Goal: Task Accomplishment & Management: Use online tool/utility

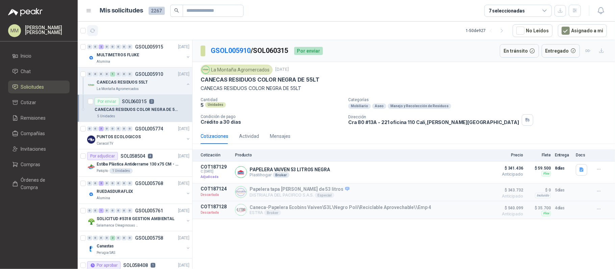
click at [97, 31] on button "button" at bounding box center [92, 30] width 11 height 11
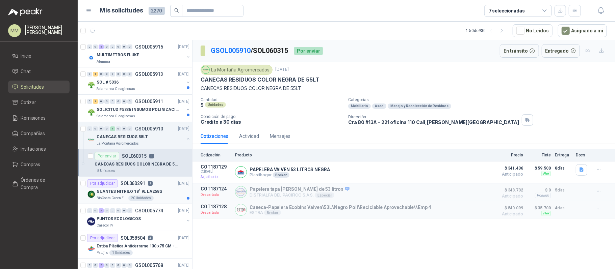
click at [167, 190] on div "GUANTES NITRILO 18" 9L LA258G" at bounding box center [143, 192] width 93 height 8
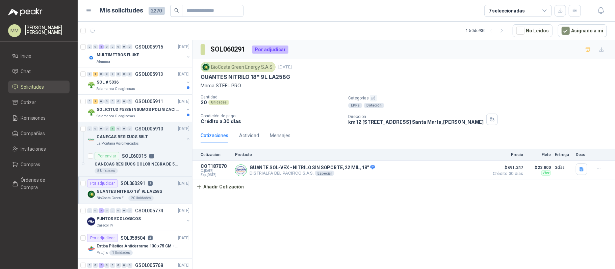
click at [211, 76] on p "GUANTES NITRILO 18" 9L LA258G" at bounding box center [245, 77] width 89 height 7
drag, startPoint x: 211, startPoint y: 76, endPoint x: 290, endPoint y: 77, distance: 79.0
click at [290, 77] on div "GUANTES NITRILO 18" 9L LA258G" at bounding box center [404, 77] width 406 height 7
copy p "GUANTES NITRILO 18" 9L LA258G"
click at [357, 78] on div "GUANTES NITRILO 18" 9L LA258G" at bounding box center [404, 77] width 406 height 7
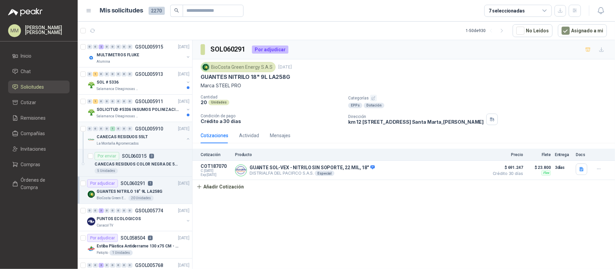
click at [185, 139] on button "button" at bounding box center [187, 138] width 5 height 5
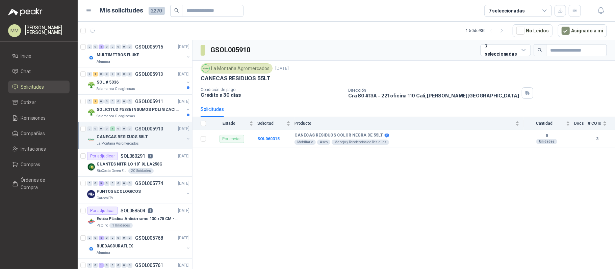
click at [250, 80] on p "CANECAS RESIDUOS 55LT" at bounding box center [236, 78] width 70 height 7
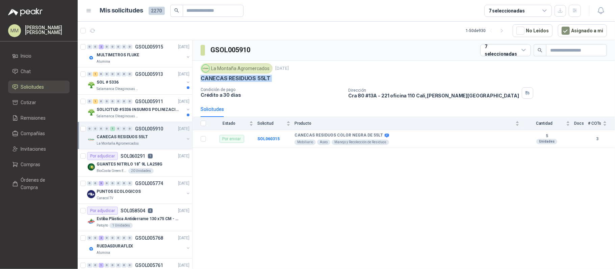
click at [250, 80] on p "CANECAS RESIDUOS 55LT" at bounding box center [236, 78] width 70 height 7
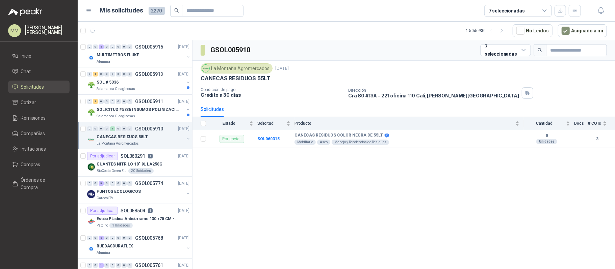
click at [295, 74] on div "La Montaña Agromercados [DATE]" at bounding box center [404, 68] width 406 height 10
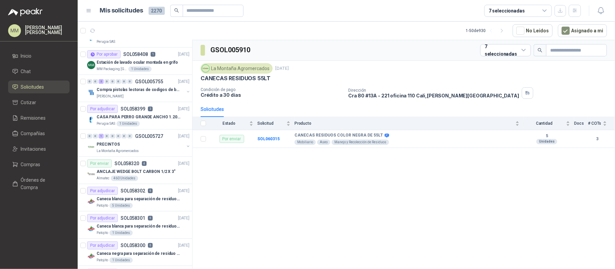
scroll to position [270, 0]
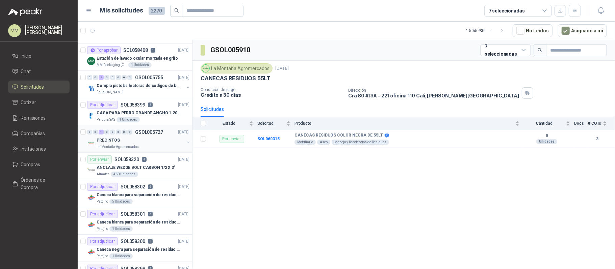
click at [185, 144] on button "button" at bounding box center [187, 142] width 5 height 5
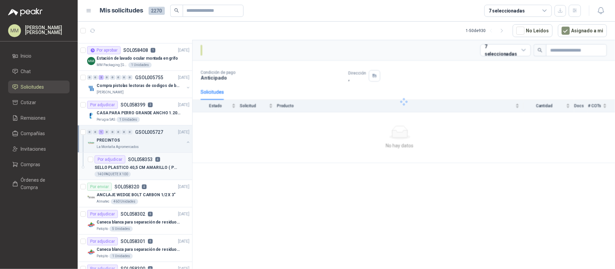
click at [173, 171] on p "SELLO PLASTICO 40,5 CM AMARILLO ( PRECINTO SEGURIDAD)" at bounding box center [137, 168] width 84 height 6
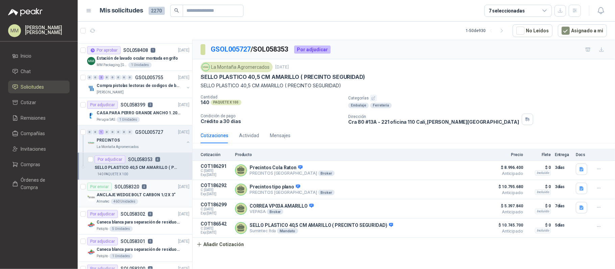
click at [153, 198] on p "ANCLAJE WEDGE BOLT CARBON 1/2 X 3"" at bounding box center [136, 195] width 79 height 6
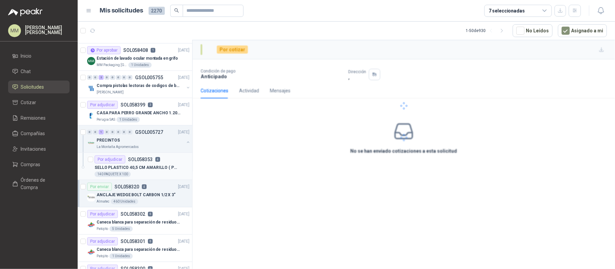
click at [154, 172] on div "SELLO PLASTICO 40,5 CM AMARILLO ( PRECINTO SEGURIDAD)" at bounding box center [142, 168] width 95 height 8
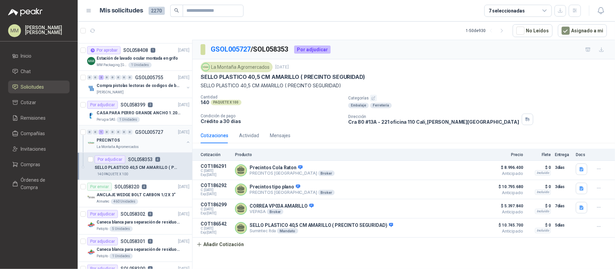
click at [185, 143] on button "button" at bounding box center [187, 142] width 5 height 5
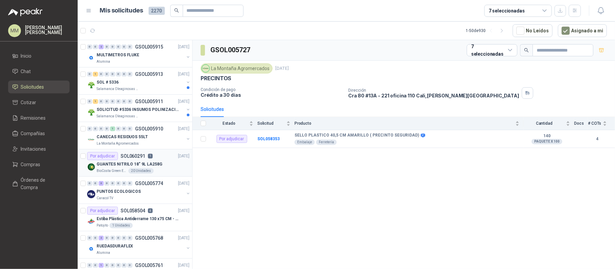
click at [172, 169] on div "BioCosta Green Energy S.A.S 20 Unidades" at bounding box center [143, 170] width 93 height 5
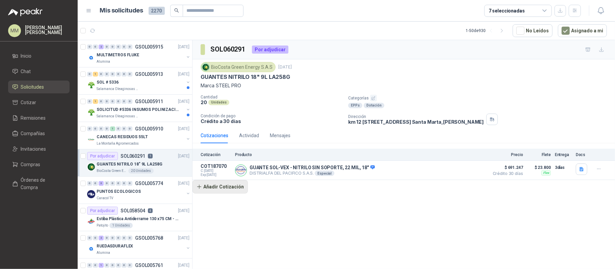
click at [222, 184] on button "Añadir Cotización" at bounding box center [219, 187] width 55 height 14
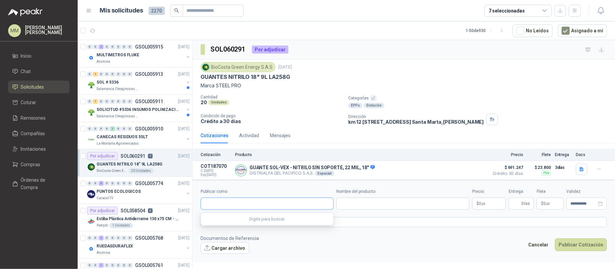
click at [244, 202] on input "Publicar como" at bounding box center [267, 203] width 132 height 11
type input "******"
click at [261, 218] on div "Homecenter NIT : 800242106" at bounding box center [267, 221] width 122 height 7
type input "**********"
click at [364, 206] on input "Nombre del producto" at bounding box center [402, 204] width 133 height 12
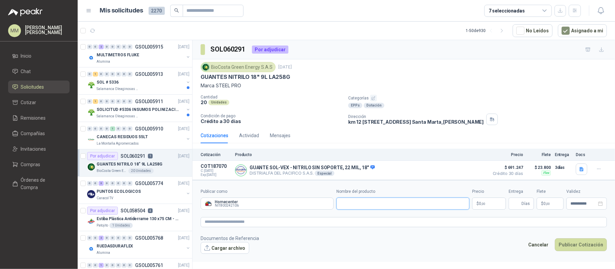
paste input "**********"
type input "**********"
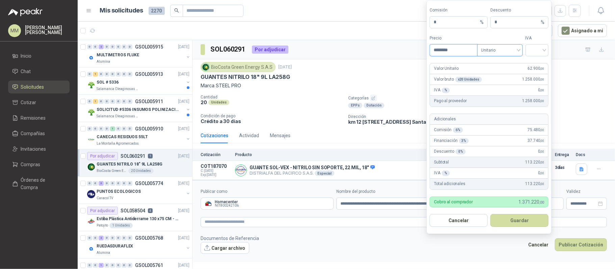
click at [512, 55] on div "Unitario" at bounding box center [500, 50] width 46 height 12
type input "********"
click at [509, 73] on div "Unitario con IVA" at bounding box center [499, 74] width 35 height 7
click at [538, 46] on input "search" at bounding box center [536, 50] width 15 height 10
click at [535, 61] on div "19%" at bounding box center [536, 63] width 12 height 7
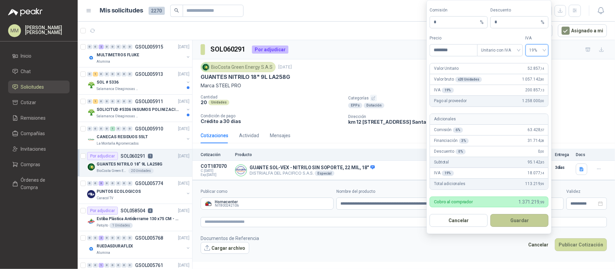
click at [527, 221] on button "Guardar" at bounding box center [519, 220] width 58 height 13
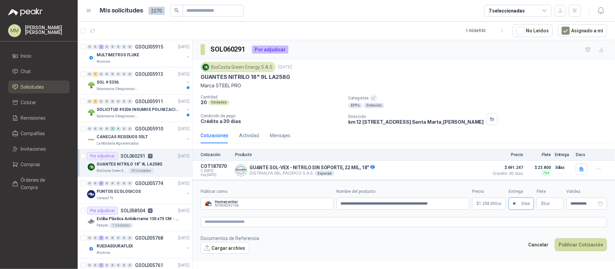
type input "**"
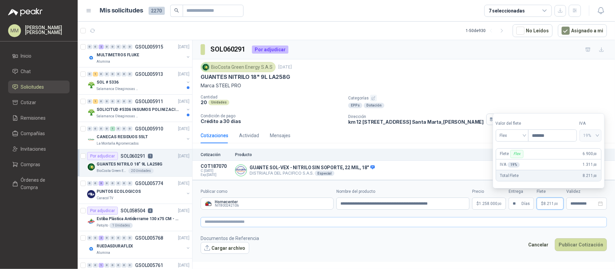
type input "*******"
click at [428, 219] on textarea at bounding box center [404, 222] width 406 height 10
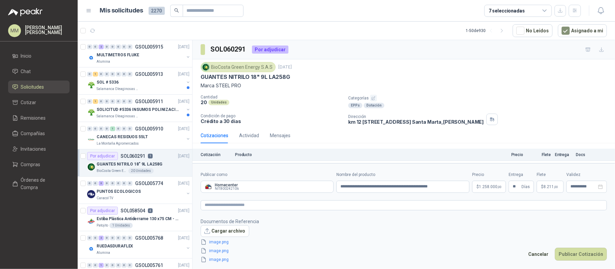
click at [453, 237] on footer "Documentos de Referencia Cargar archivo image.png image.png image.png Cancelar …" at bounding box center [404, 241] width 406 height 46
click at [588, 256] on button "Publicar Cotización" at bounding box center [581, 254] width 52 height 13
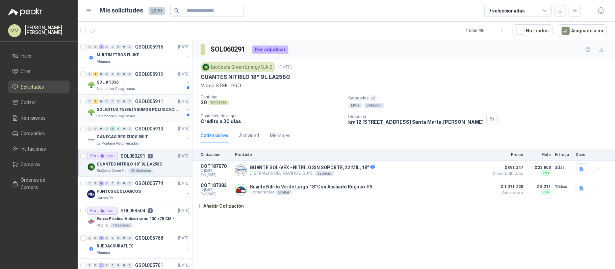
click at [185, 110] on button "button" at bounding box center [187, 109] width 5 height 5
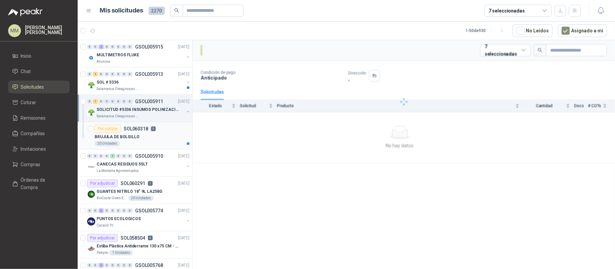
click at [167, 140] on div "BRUJULA DE BOLSILLO" at bounding box center [142, 137] width 95 height 8
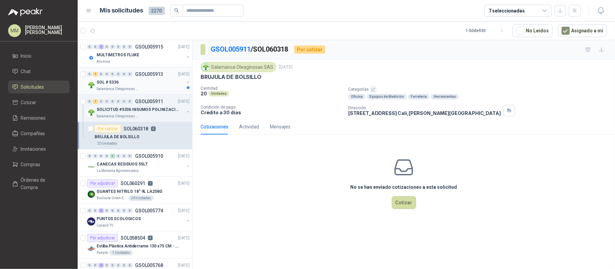
click at [185, 84] on button "button" at bounding box center [187, 82] width 5 height 5
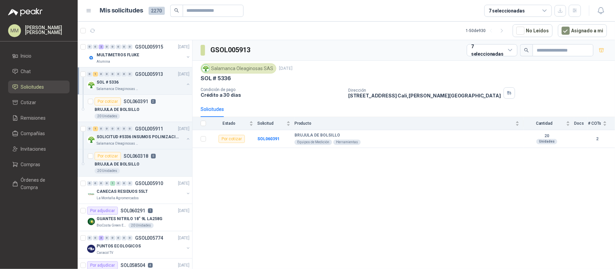
click at [177, 107] on div "BRUJULA DE BOLSILLO" at bounding box center [142, 110] width 95 height 8
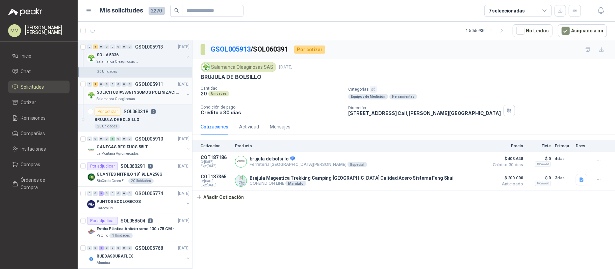
scroll to position [45, 0]
click at [178, 167] on p "[DATE]" at bounding box center [183, 166] width 11 height 6
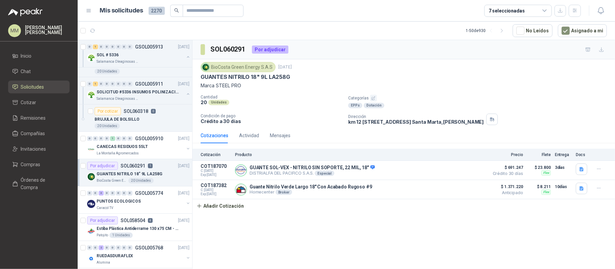
click at [209, 76] on p "GUANTES NITRILO 18" 9L LA258G" at bounding box center [245, 77] width 89 height 7
copy p "GUANTES NITRILO 18" 9L LA258G"
click at [466, 75] on div "GUANTES NITRILO 18" 9L LA258G" at bounding box center [404, 77] width 406 height 7
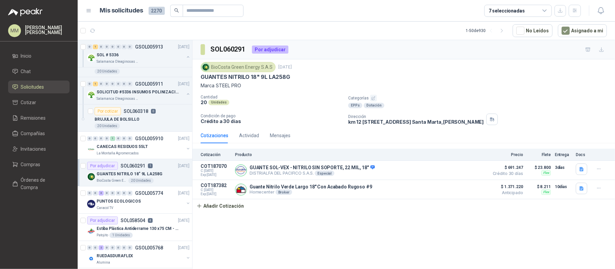
click at [406, 67] on div "BioCosta [PERSON_NAME] Energy S.A.S [DATE]" at bounding box center [404, 67] width 406 height 10
click at [216, 210] on button "Añadir Cotización" at bounding box center [219, 206] width 55 height 14
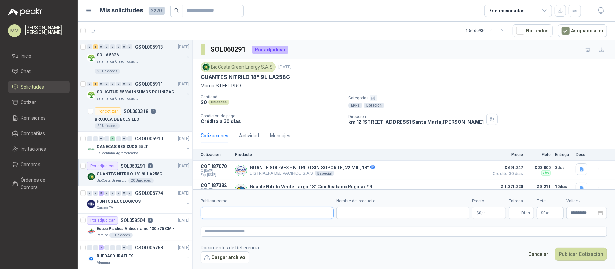
click at [244, 215] on input "Publicar como" at bounding box center [267, 213] width 132 height 11
type input "*******"
click at [261, 235] on button "Provesi NIT : 901009911" at bounding box center [267, 229] width 127 height 11
type input "**********"
click at [368, 218] on input "Nombre del producto" at bounding box center [402, 213] width 133 height 12
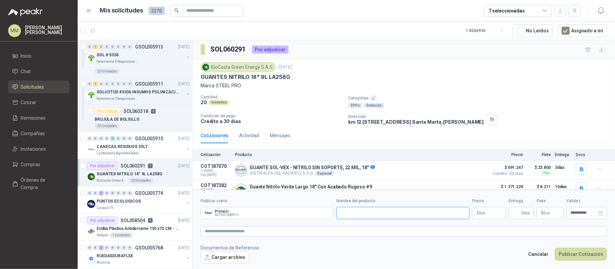
paste input "**********"
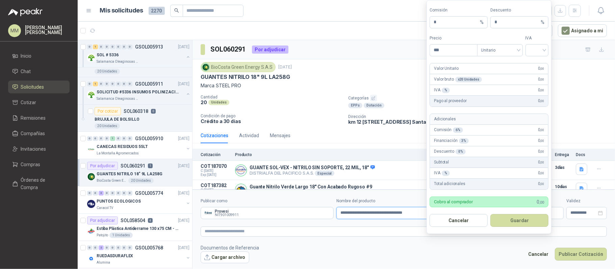
click at [338, 215] on input "**********" at bounding box center [402, 213] width 133 height 12
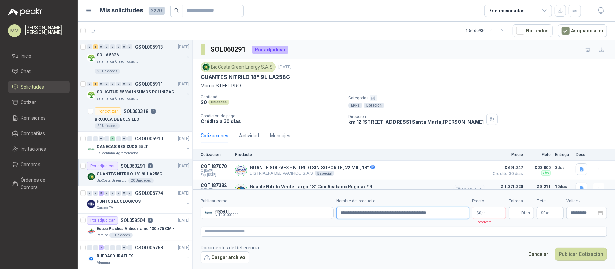
type input "**********"
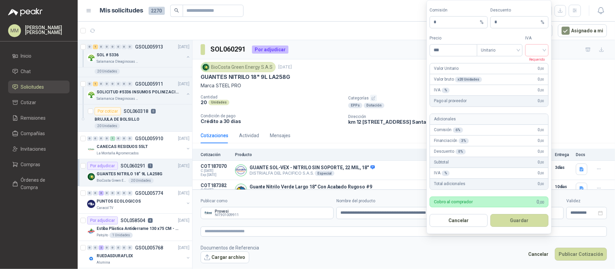
click at [485, 213] on body "MM [PERSON_NAME] Inicio Chat Solicitudes Cotizar Remisiones Compañías Invitacio…" at bounding box center [307, 134] width 615 height 269
click at [466, 52] on input "***" at bounding box center [453, 50] width 47 height 11
click at [497, 52] on span "Unitario" at bounding box center [499, 50] width 37 height 10
type input "********"
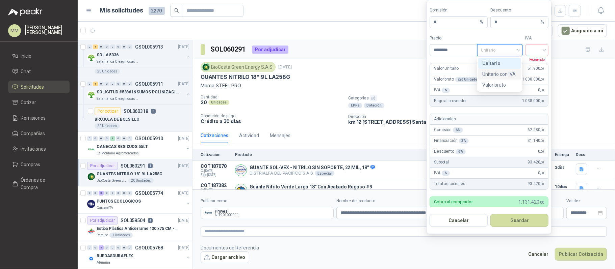
click at [503, 74] on div "Unitario con IVA" at bounding box center [499, 74] width 35 height 7
click at [538, 51] on input "search" at bounding box center [536, 50] width 15 height 10
click at [536, 63] on div "19%" at bounding box center [536, 63] width 12 height 7
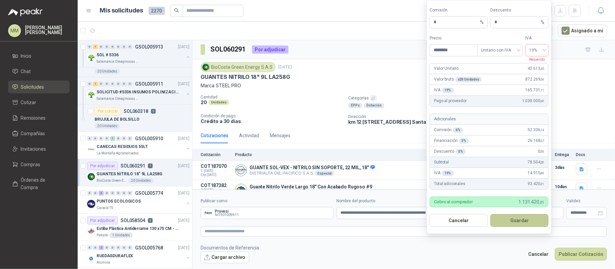
click at [523, 219] on button "Guardar" at bounding box center [519, 220] width 58 height 13
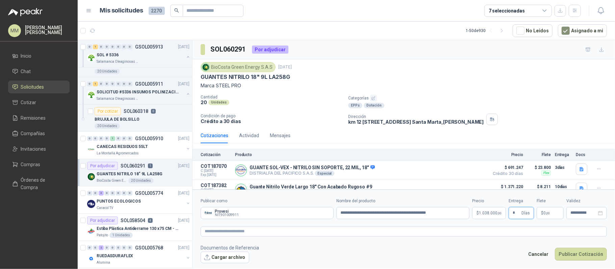
type input "*"
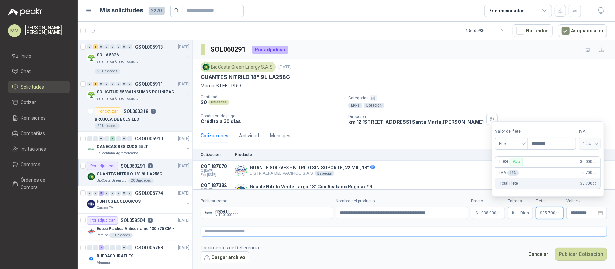
type input "********"
click at [458, 232] on textarea at bounding box center [404, 232] width 406 height 10
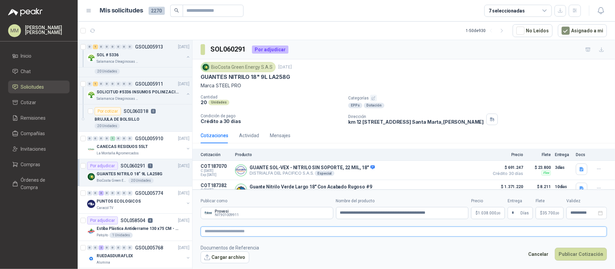
paste textarea "**********"
type textarea "**********"
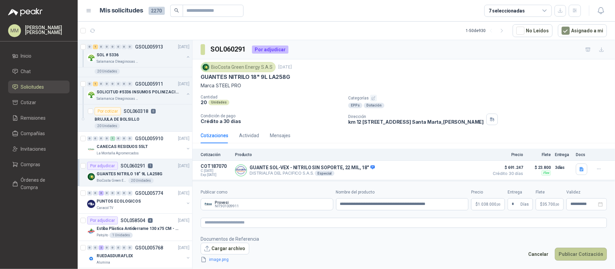
click at [587, 259] on button "Publicar Cotización" at bounding box center [581, 254] width 52 height 13
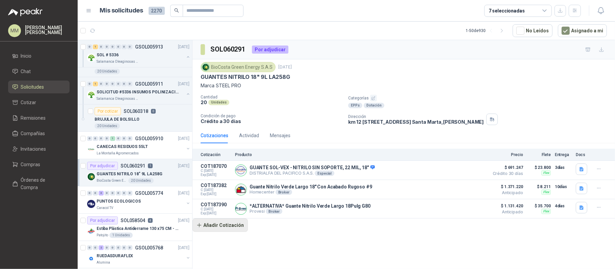
click at [219, 227] on button "Añadir Cotización" at bounding box center [219, 226] width 55 height 14
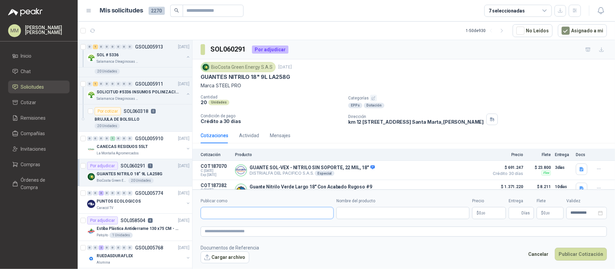
click at [256, 214] on input "Publicar como" at bounding box center [267, 213] width 132 height 11
type input "*******"
click at [261, 227] on div "Provesi NIT : 901009911" at bounding box center [267, 229] width 122 height 7
type input "**********"
click at [346, 217] on input "Nombre del producto" at bounding box center [402, 213] width 133 height 12
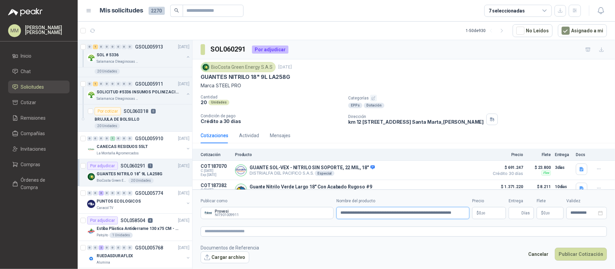
scroll to position [0, 20]
type input "**********"
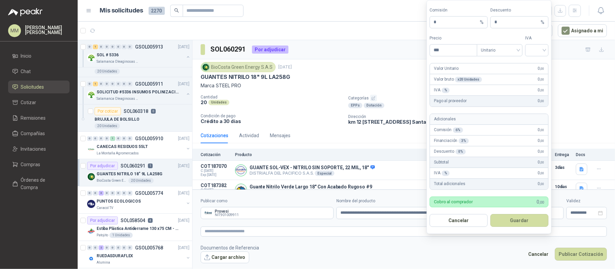
scroll to position [0, 0]
click at [507, 48] on span "Unitario" at bounding box center [499, 50] width 37 height 10
type input "********"
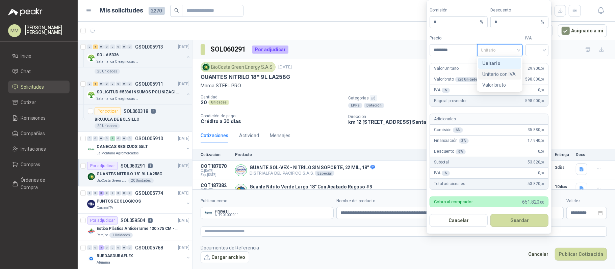
click at [507, 74] on div "Unitario con IVA" at bounding box center [499, 74] width 35 height 7
click at [532, 53] on input "search" at bounding box center [536, 50] width 15 height 10
click at [537, 65] on div "19%" at bounding box center [536, 63] width 12 height 7
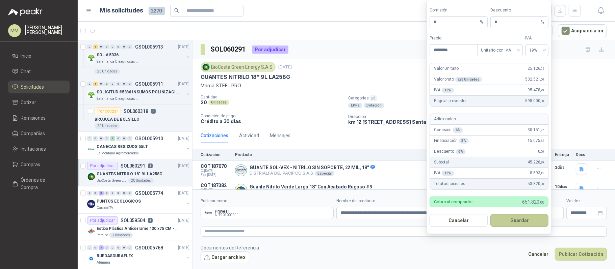
click at [527, 227] on button "Guardar" at bounding box center [519, 220] width 58 height 13
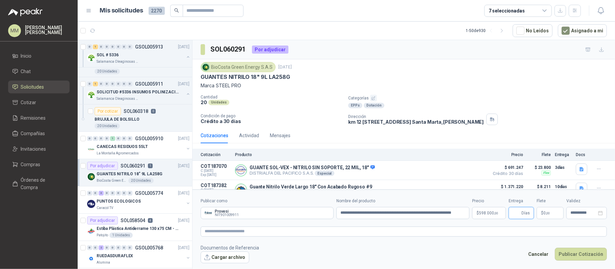
scroll to position [31, 0]
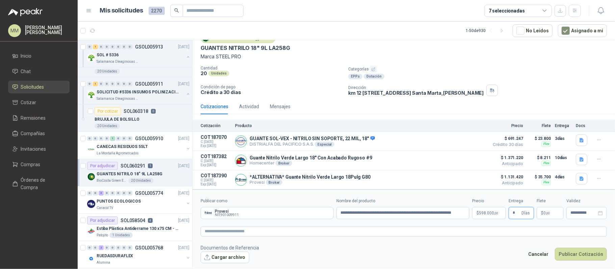
type input "*"
click at [361, 231] on textarea at bounding box center [404, 232] width 406 height 10
click at [470, 116] on div "Cotizaciones Actividad Mensajes Cotización Producto Precio Flete Entrega Docs C…" at bounding box center [403, 144] width 422 height 91
click at [319, 230] on textarea at bounding box center [404, 232] width 406 height 10
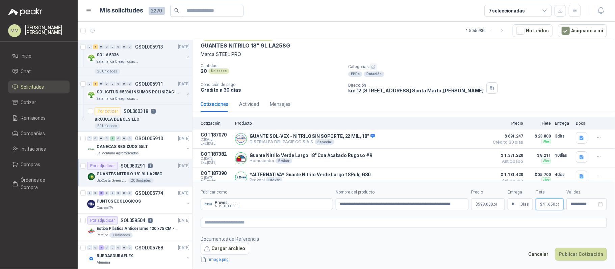
click at [539, 203] on p "$ 41.650 ,00" at bounding box center [549, 204] width 28 height 12
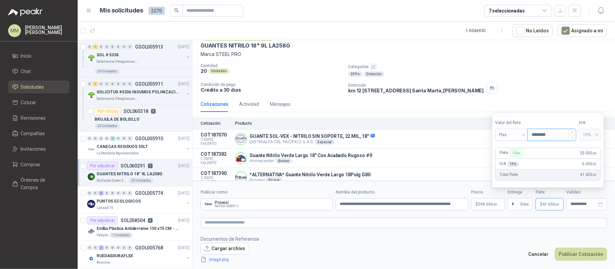
click at [542, 133] on input "********" at bounding box center [552, 134] width 48 height 11
type input "********"
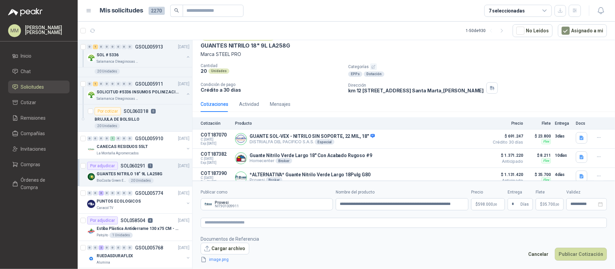
click at [531, 238] on footer "Documentos de Referencia Cargar archivo image.png Cancelar Publicar Cotización" at bounding box center [404, 250] width 406 height 28
click at [569, 252] on button "Publicar Cotización" at bounding box center [581, 254] width 52 height 13
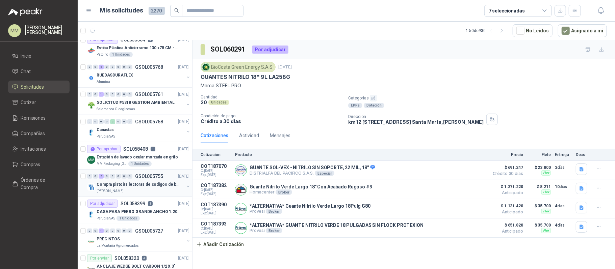
scroll to position [270, 0]
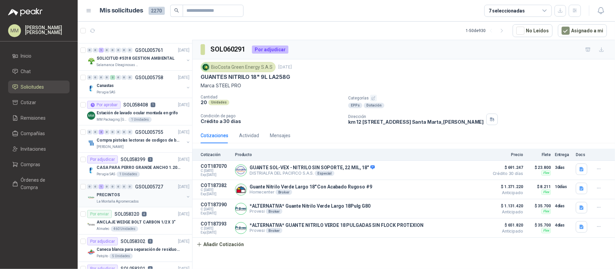
click at [185, 197] on button "button" at bounding box center [187, 196] width 5 height 5
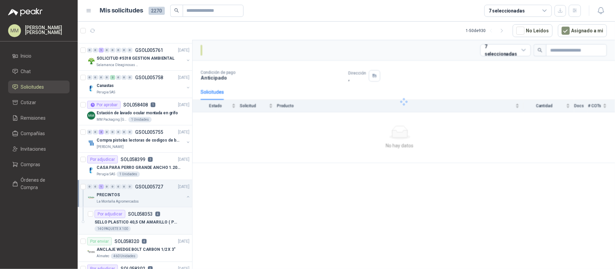
click at [141, 217] on p "SOL058353" at bounding box center [140, 214] width 25 height 5
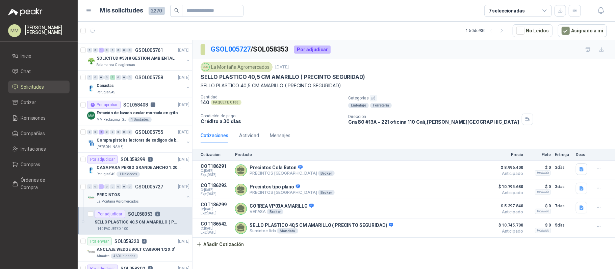
click at [143, 204] on div "La Montaña Agromercados" at bounding box center [140, 201] width 87 height 5
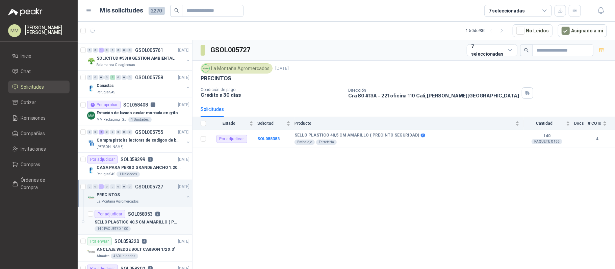
click at [162, 218] on div "Por adjudicar SOL058353 4" at bounding box center [142, 214] width 95 height 8
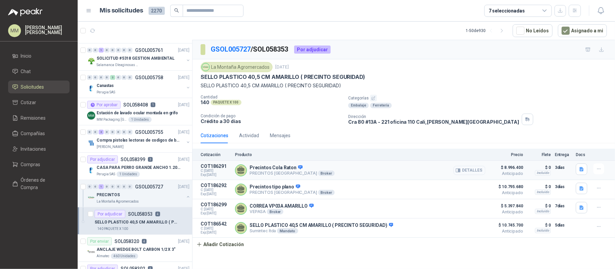
click at [464, 171] on button "Detalles" at bounding box center [469, 170] width 32 height 9
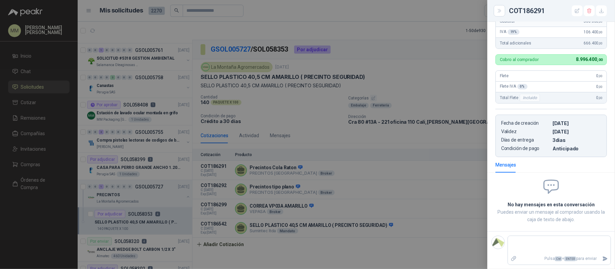
scroll to position [196, 0]
click at [377, 186] on div at bounding box center [307, 134] width 615 height 269
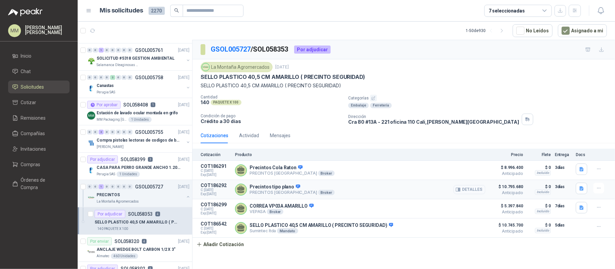
click at [460, 192] on icon "button" at bounding box center [457, 189] width 5 height 5
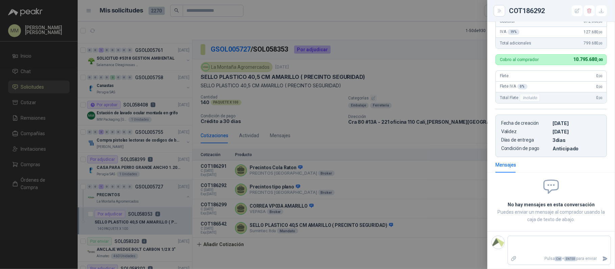
click at [397, 207] on div at bounding box center [307, 134] width 615 height 269
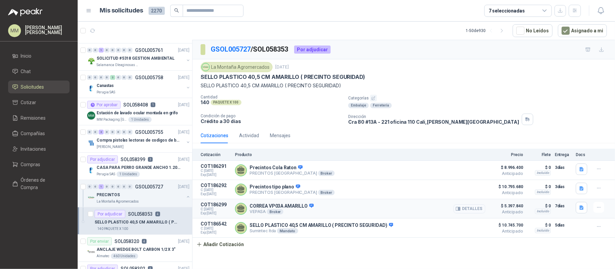
click at [466, 208] on button "Detalles" at bounding box center [469, 209] width 32 height 9
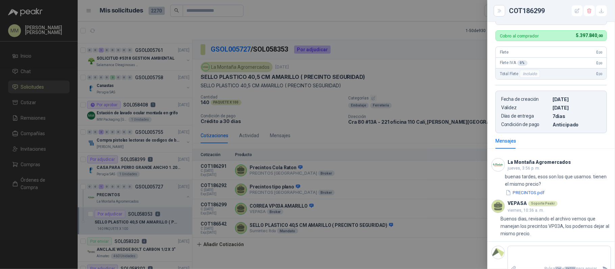
scroll to position [240, 0]
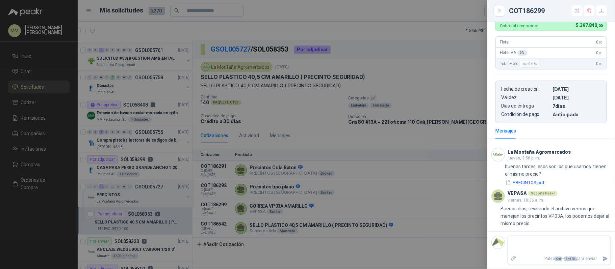
click at [406, 173] on div at bounding box center [307, 134] width 615 height 269
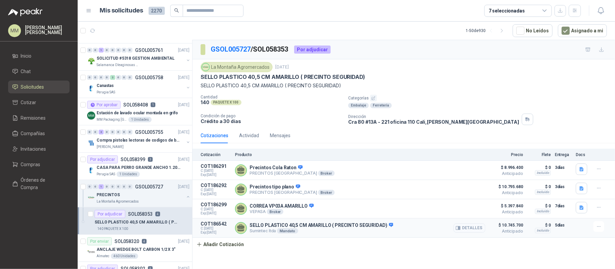
click at [458, 231] on icon "button" at bounding box center [457, 228] width 5 height 5
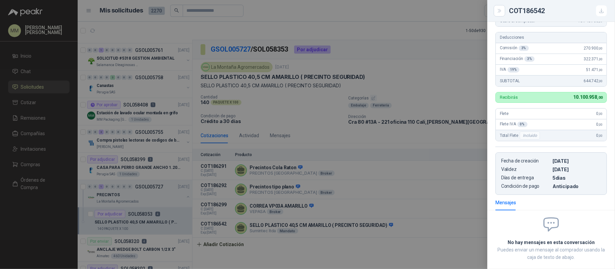
scroll to position [146, 0]
click at [410, 107] on div at bounding box center [307, 134] width 615 height 269
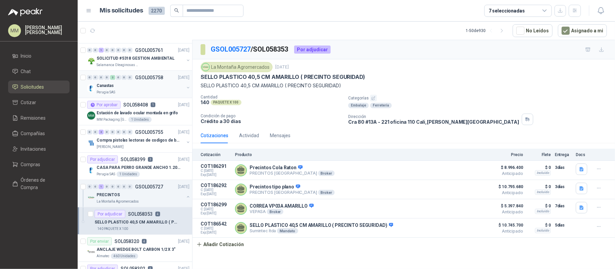
scroll to position [90, 0]
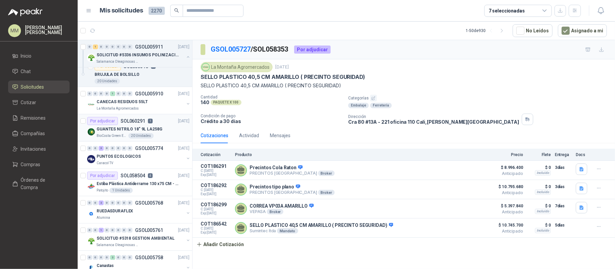
click at [161, 133] on div "GUANTES NITRILO 18" 9L LA258G" at bounding box center [143, 129] width 93 height 8
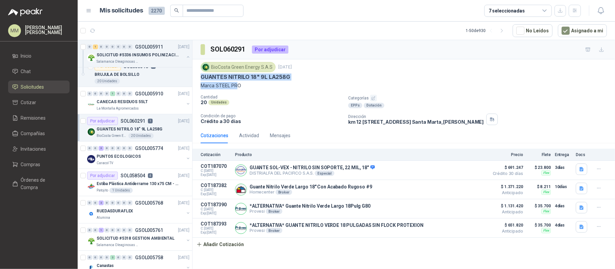
drag, startPoint x: 239, startPoint y: 87, endPoint x: 200, endPoint y: 79, distance: 40.3
click at [200, 79] on div "BioCosta [PERSON_NAME] Energy S.A.S [DATE] GUANTES NITRILO 18" 9L LA258G Marca …" at bounding box center [403, 93] width 422 height 69
click at [251, 89] on p "Marca STEEL PRO" at bounding box center [404, 85] width 406 height 7
drag, startPoint x: 243, startPoint y: 88, endPoint x: 201, endPoint y: 76, distance: 44.5
click at [201, 76] on div "BioCosta [PERSON_NAME] Energy S.A.S [DATE] GUANTES NITRILO 18" 9L LA258G Marca …" at bounding box center [404, 75] width 406 height 27
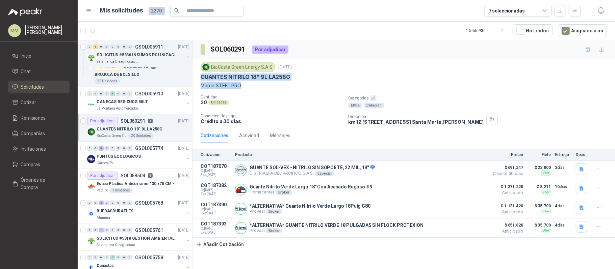
copy div "GUANTES NITRILO 18" 9L LA258G Marca STEEL PRO"
click at [474, 69] on div "BioCosta [PERSON_NAME] Energy S.A.S [DATE]" at bounding box center [404, 67] width 406 height 10
click at [409, 121] on p "km 12 [STREET_ADDRESS][PERSON_NAME]" at bounding box center [415, 122] width 135 height 6
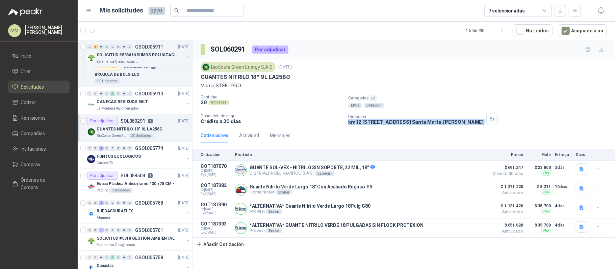
click at [409, 121] on p "km 12 [STREET_ADDRESS][PERSON_NAME]" at bounding box center [415, 122] width 135 height 6
copy div "km 12 [STREET_ADDRESS][PERSON_NAME]"
click at [442, 87] on p "Marca STEEL PRO" at bounding box center [404, 85] width 406 height 7
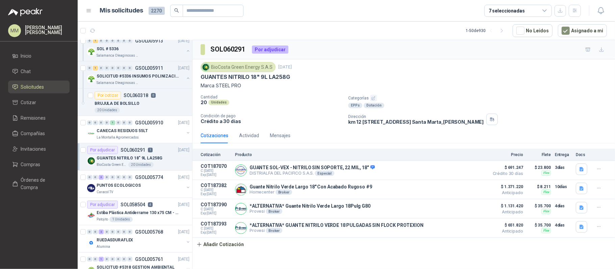
scroll to position [45, 0]
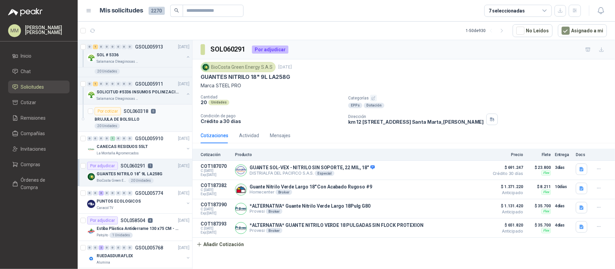
click at [155, 119] on div "BRUJULA DE BOLSILLO" at bounding box center [142, 119] width 95 height 8
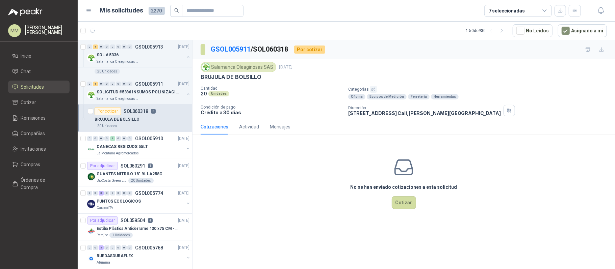
click at [232, 76] on p "BRUJULA DE BOLSILLO" at bounding box center [231, 77] width 61 height 7
copy p "BRUJULA DE BOLSILLO"
